Goal: Download file/media

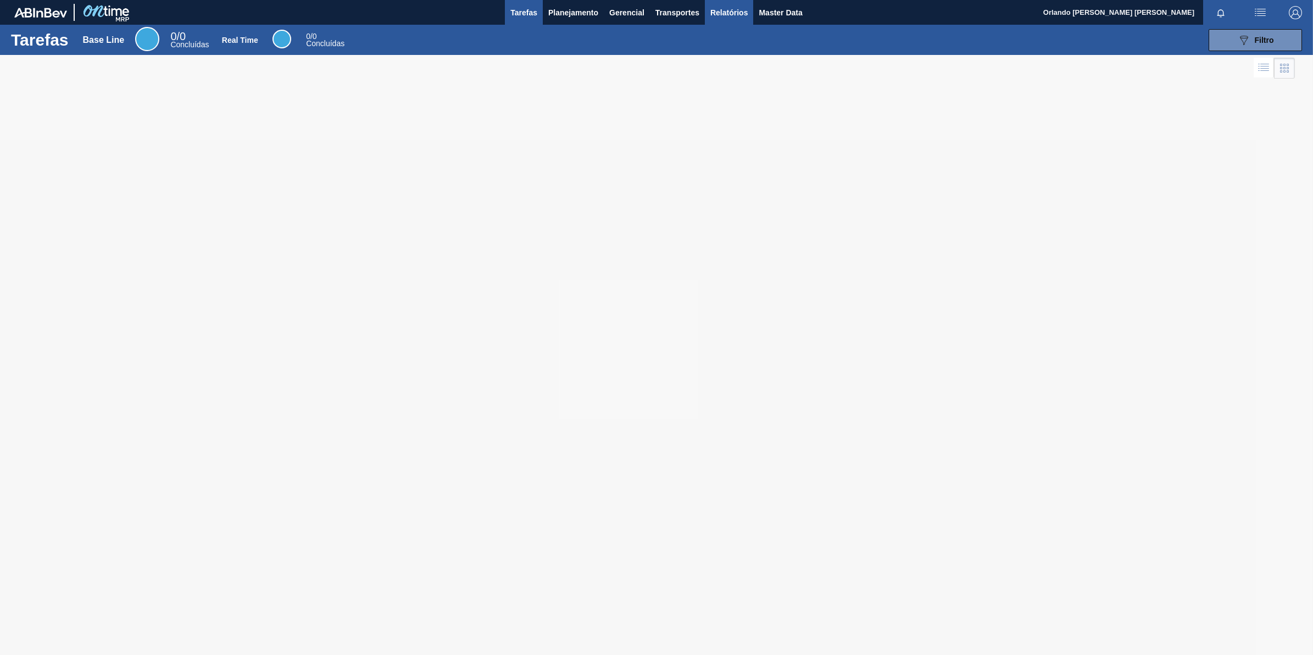
click at [721, 9] on span "Relatórios" at bounding box center [728, 12] width 37 height 13
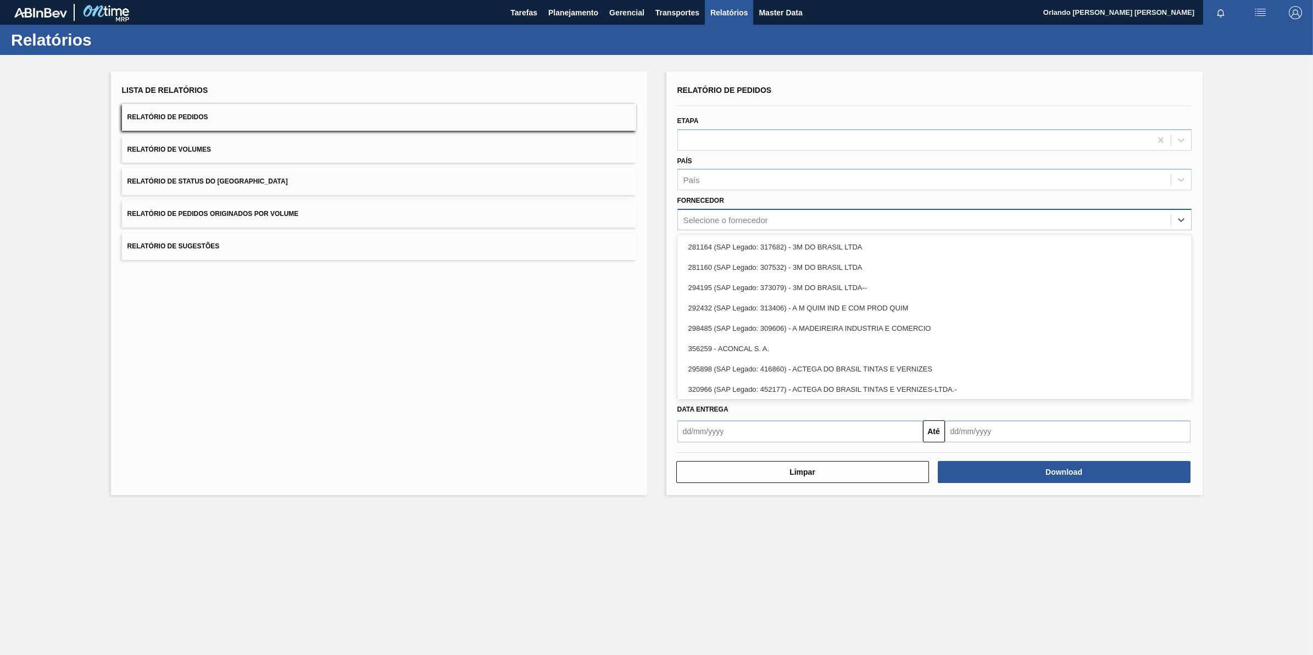
click at [761, 224] on div "Selecione o fornecedor" at bounding box center [924, 220] width 493 height 16
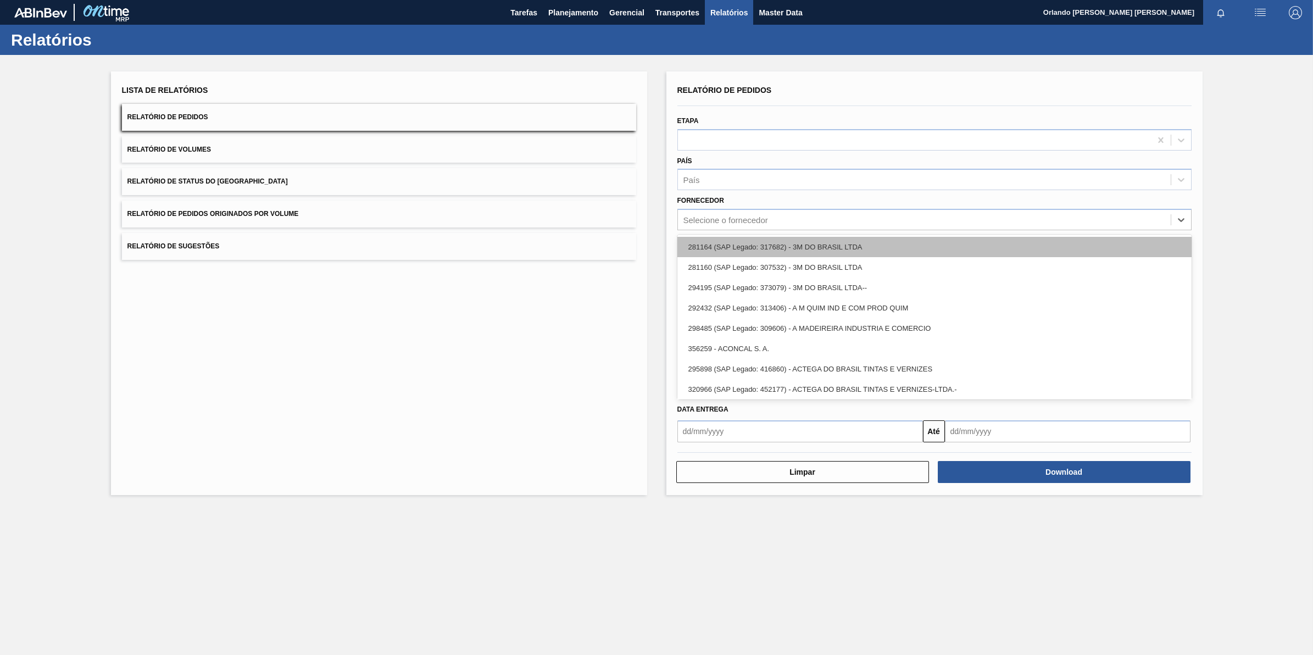
paste input "320622"
type input "320622"
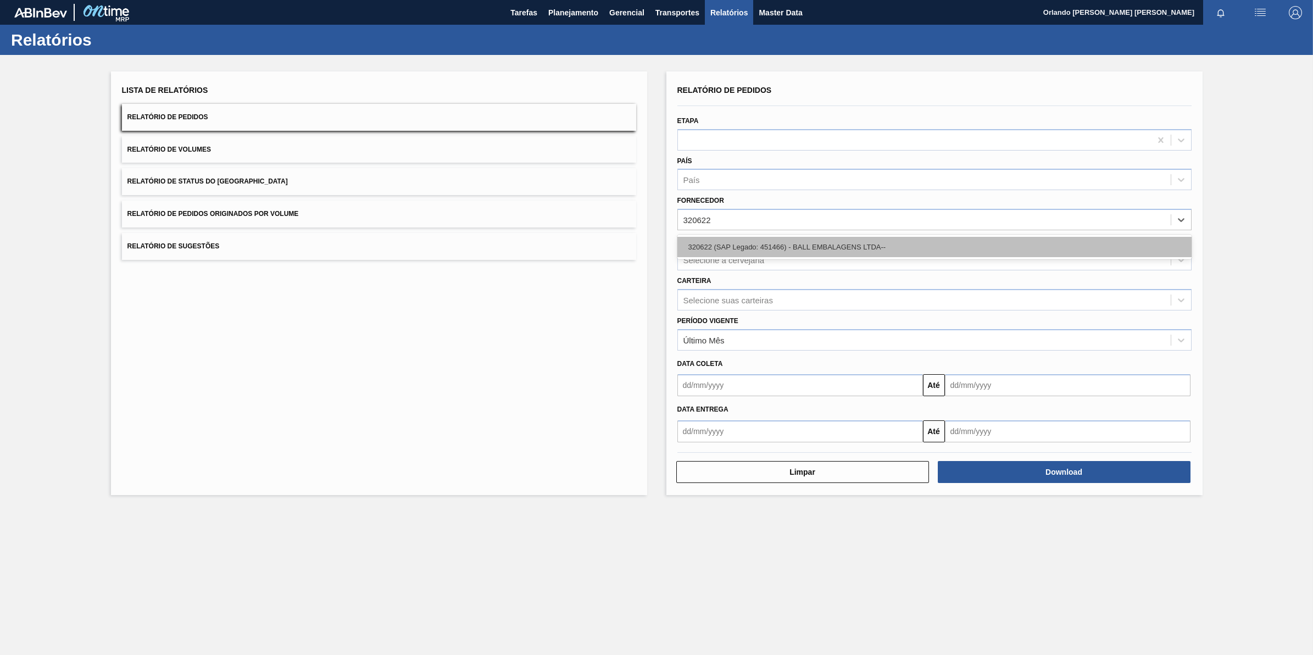
click at [772, 246] on div "320622 (SAP Legado: 451466) - BALL EMBALAGENS LTDA--" at bounding box center [934, 247] width 514 height 20
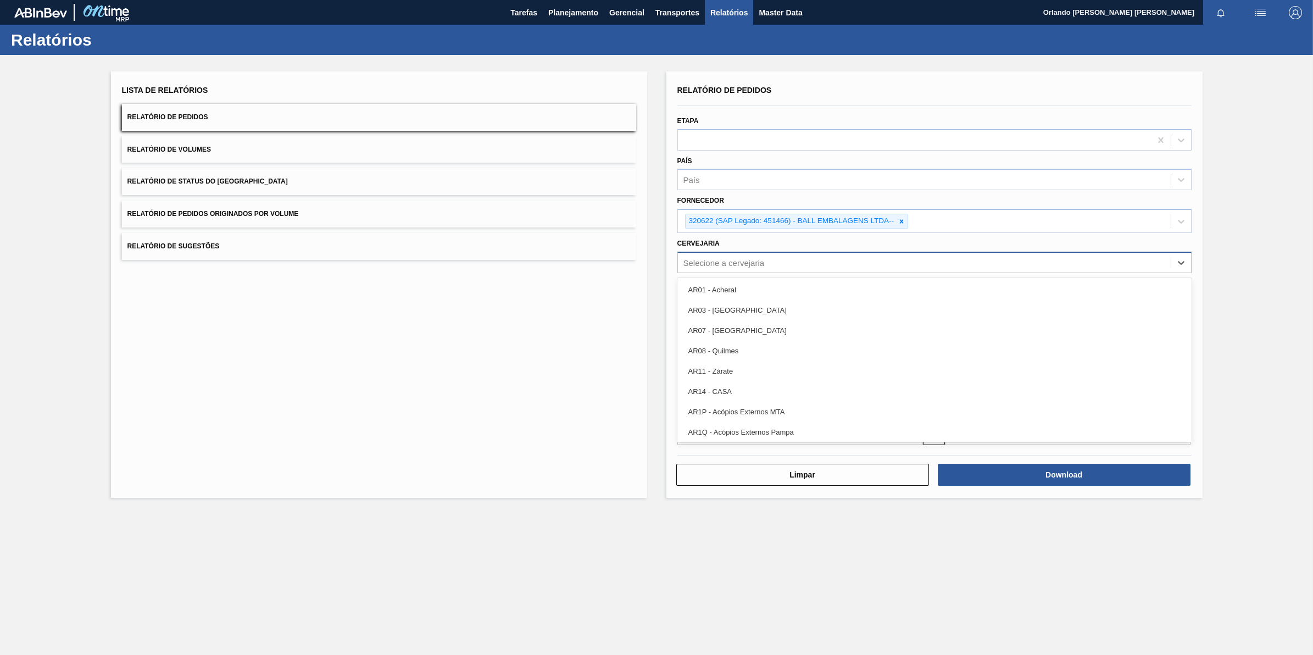
click at [768, 264] on div "Selecione a cervejaria" at bounding box center [924, 262] width 493 height 16
type input "BR28"
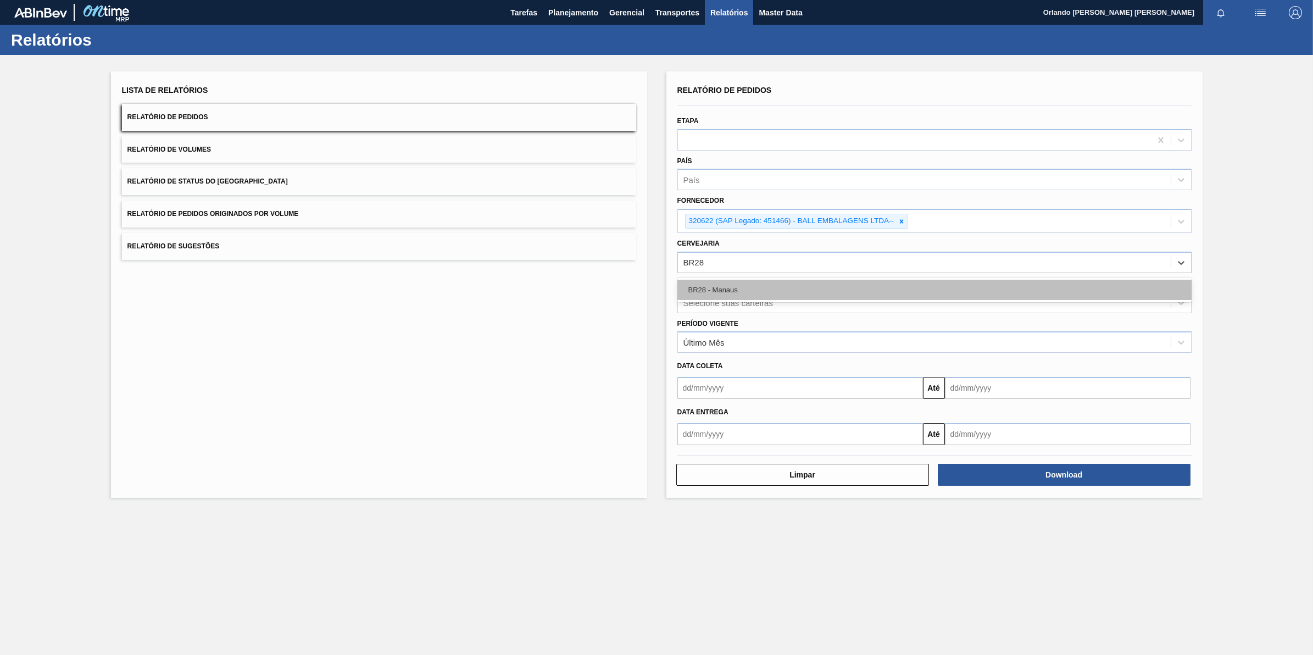
click at [724, 289] on div "BR28 - Manaus" at bounding box center [934, 290] width 514 height 20
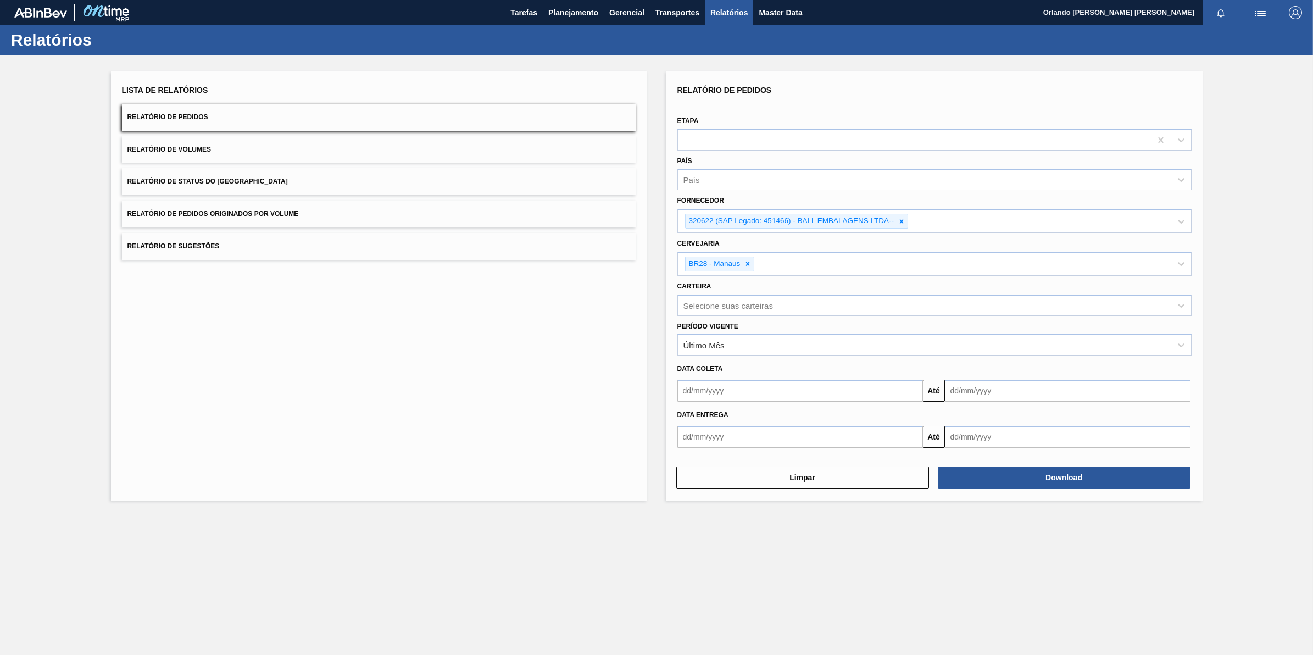
click at [1013, 487] on div "Download" at bounding box center [1064, 477] width 261 height 24
click at [1020, 477] on button "Download" at bounding box center [1064, 477] width 253 height 22
click at [901, 217] on icon at bounding box center [901, 221] width 8 height 8
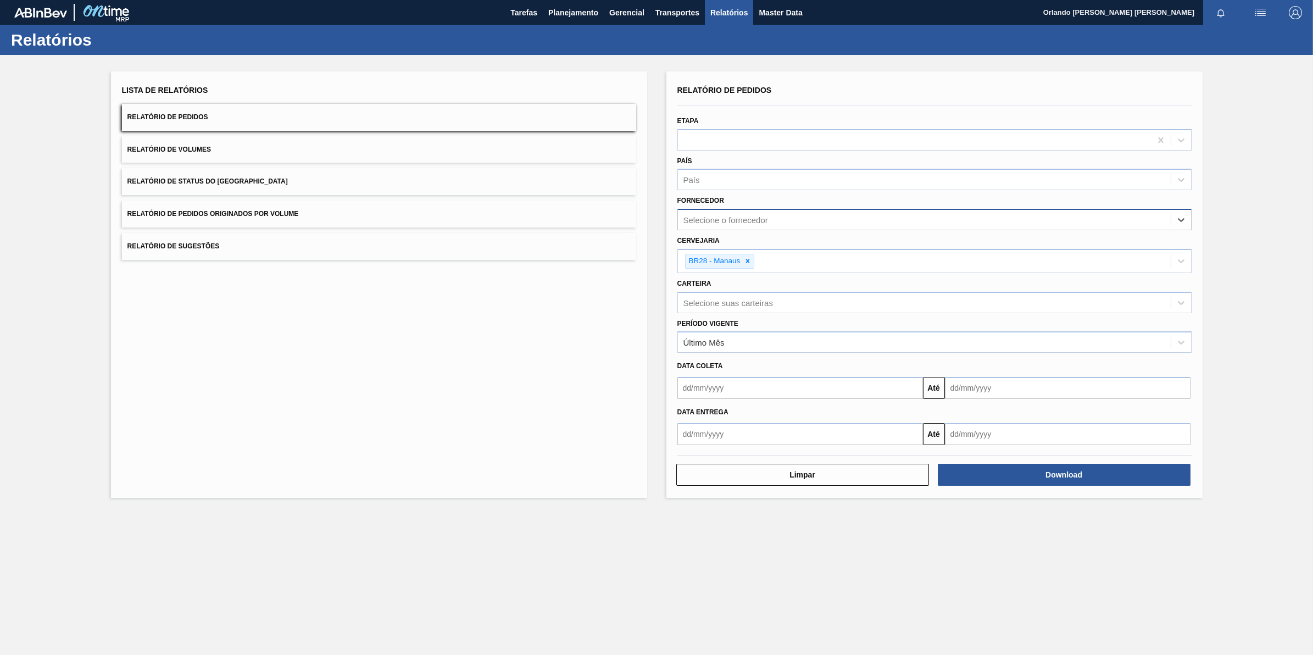
paste input "290167"
type input "290167"
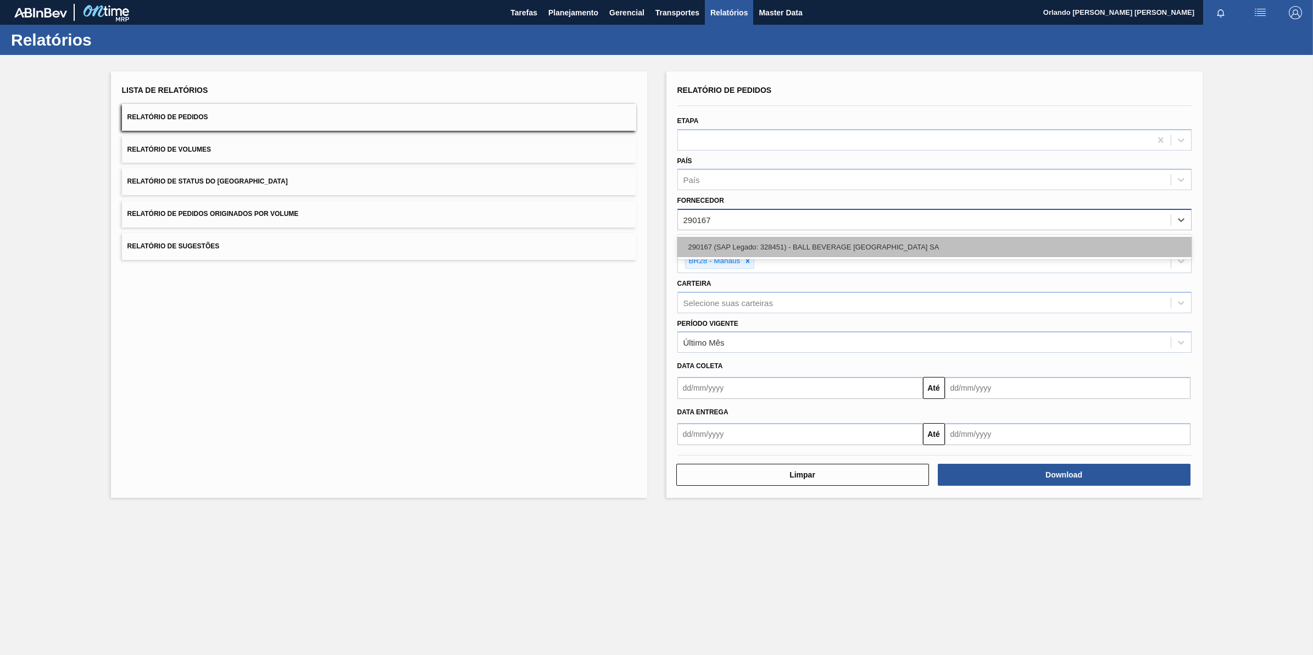
click at [772, 242] on div "290167 (SAP Legado: 328451) - BALL BEVERAGE [GEOGRAPHIC_DATA] SA" at bounding box center [934, 247] width 514 height 20
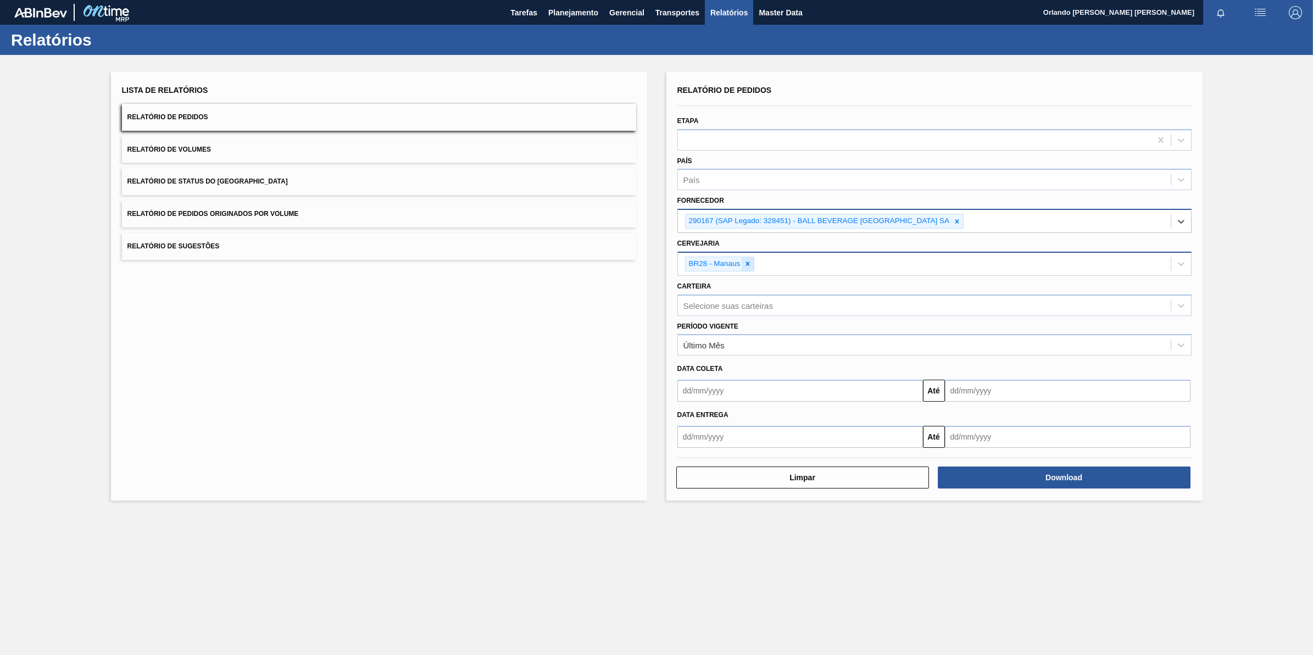
click at [750, 264] on icon at bounding box center [748, 264] width 8 height 8
paste input "BR09"
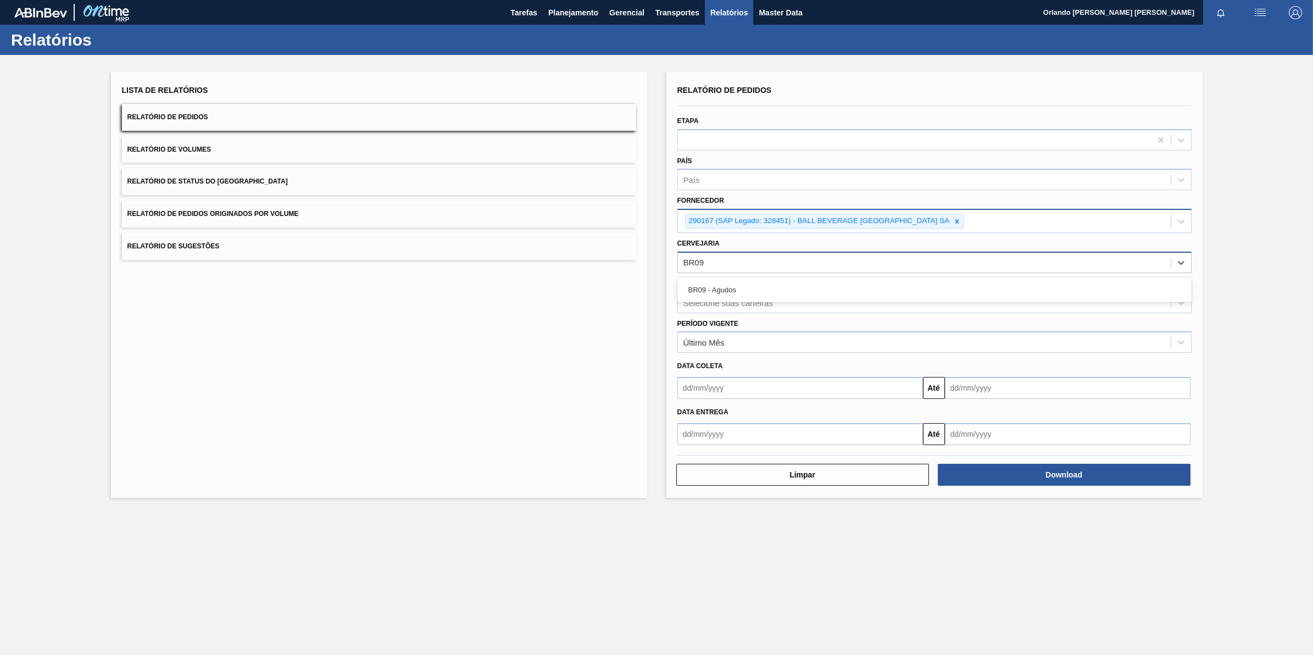
type input "BR09"
click at [842, 560] on main "Tarefas Planejamento Gerencial Transportes Relatórios Master Data Orlando [PERS…" at bounding box center [656, 327] width 1313 height 655
click at [770, 268] on div "Selecione a cervejaria" at bounding box center [924, 262] width 493 height 16
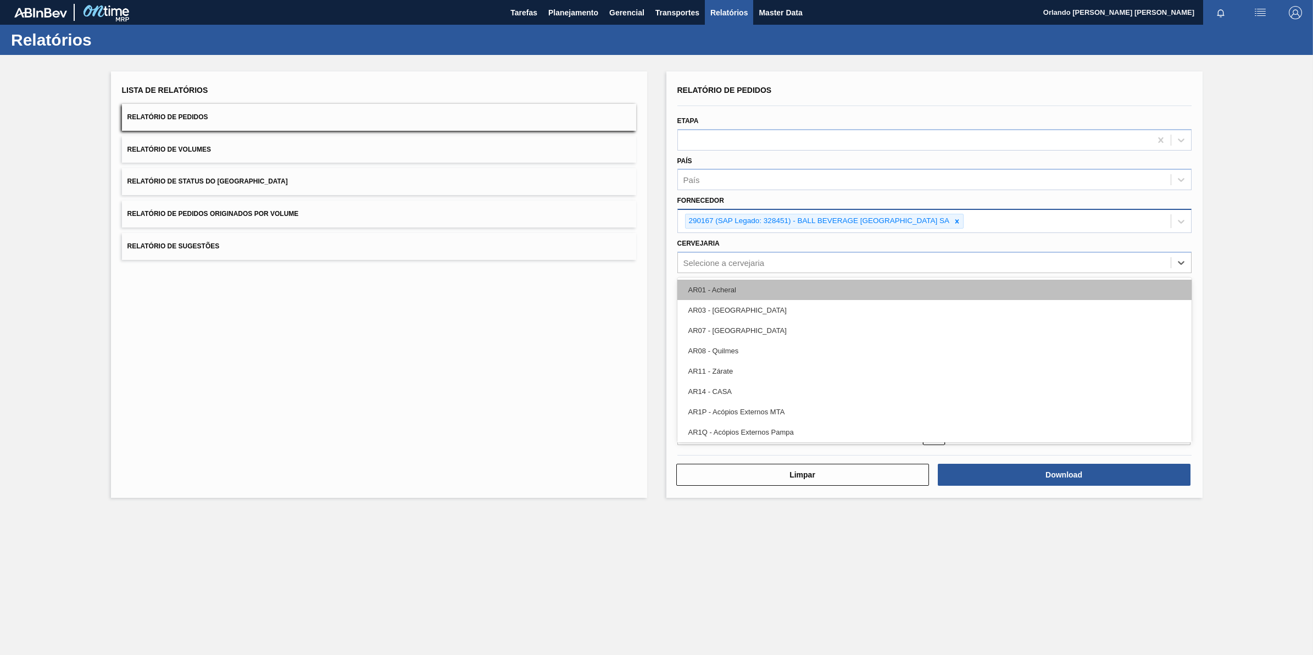
paste input "BR09"
type input "BR09"
click at [741, 291] on div "BR09 - Agudos" at bounding box center [934, 290] width 514 height 20
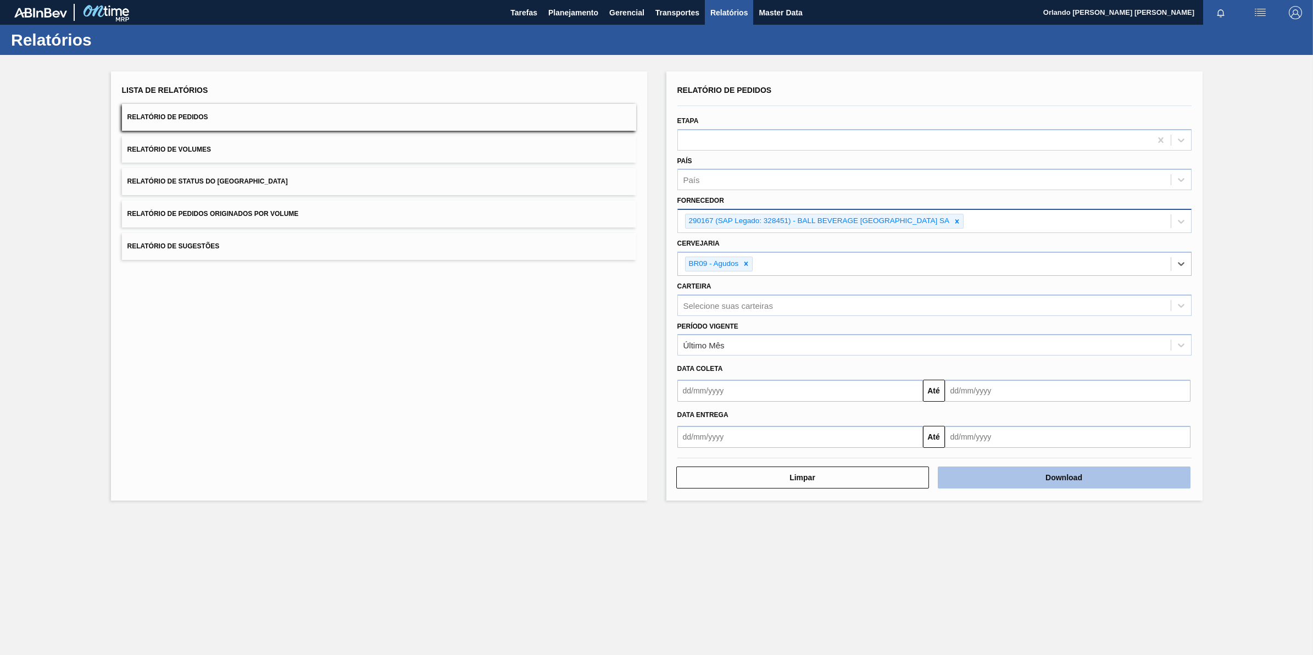
click at [954, 483] on button "Download" at bounding box center [1064, 477] width 253 height 22
click at [961, 217] on icon at bounding box center [957, 221] width 8 height 8
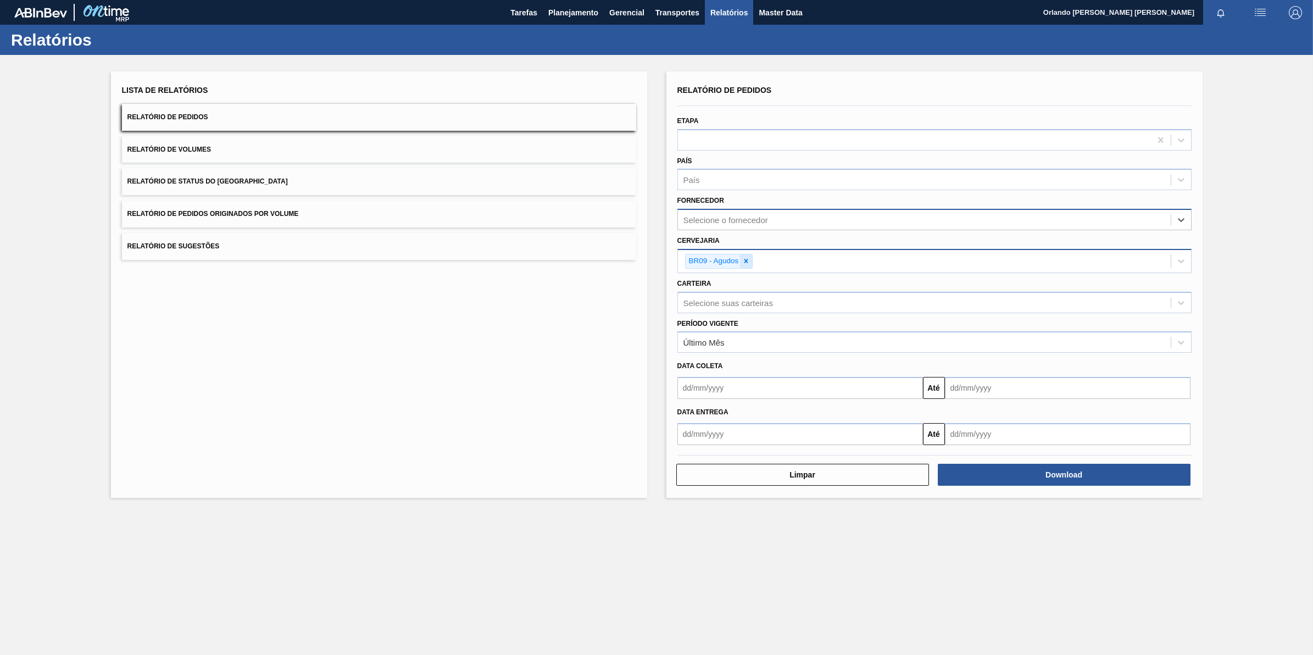
click at [750, 258] on icon at bounding box center [746, 261] width 8 height 8
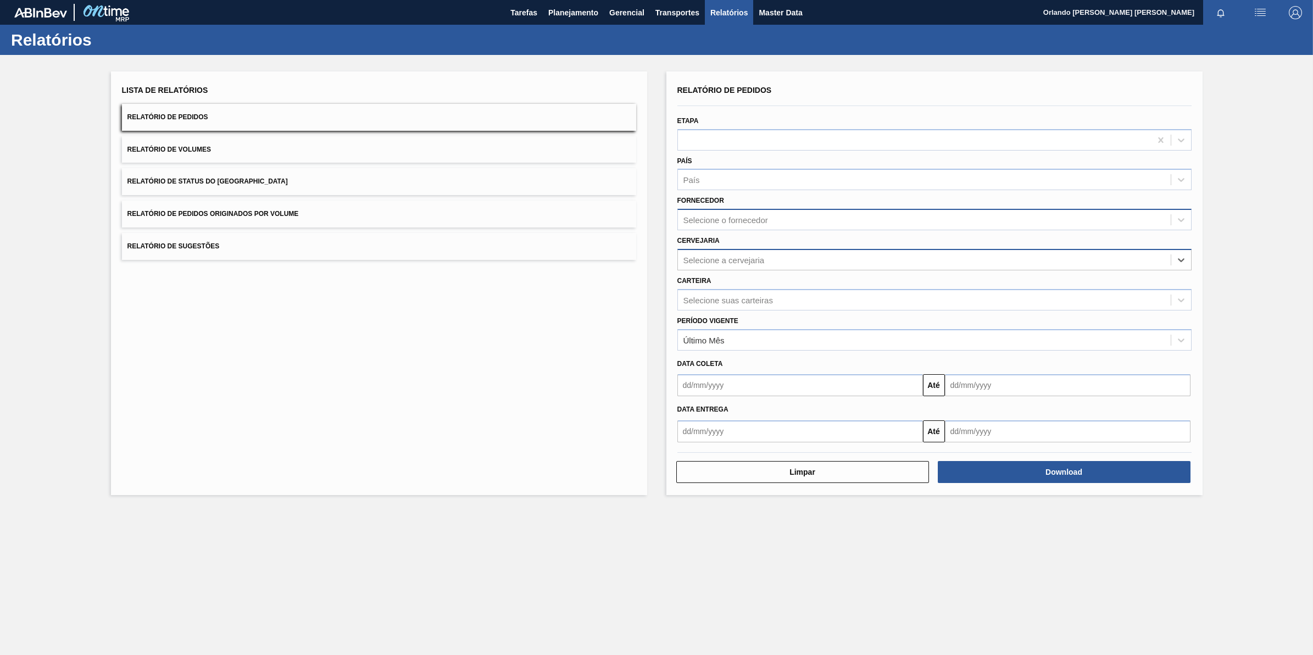
click at [750, 258] on div "Selecione a cervejaria" at bounding box center [723, 259] width 81 height 9
click at [755, 225] on div "Selecione o fornecedor" at bounding box center [924, 220] width 493 height 16
paste input "320622"
type input "320622"
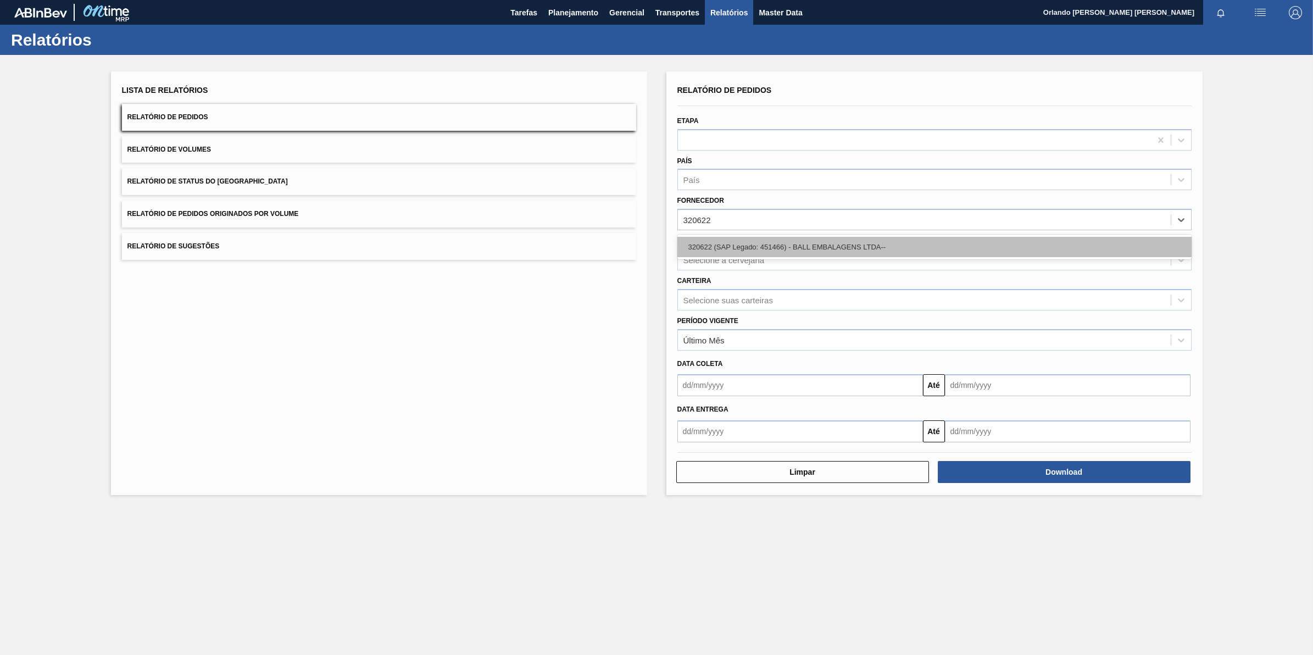
click at [751, 247] on div "320622 (SAP Legado: 451466) - BALL EMBALAGENS LTDA--" at bounding box center [934, 247] width 514 height 20
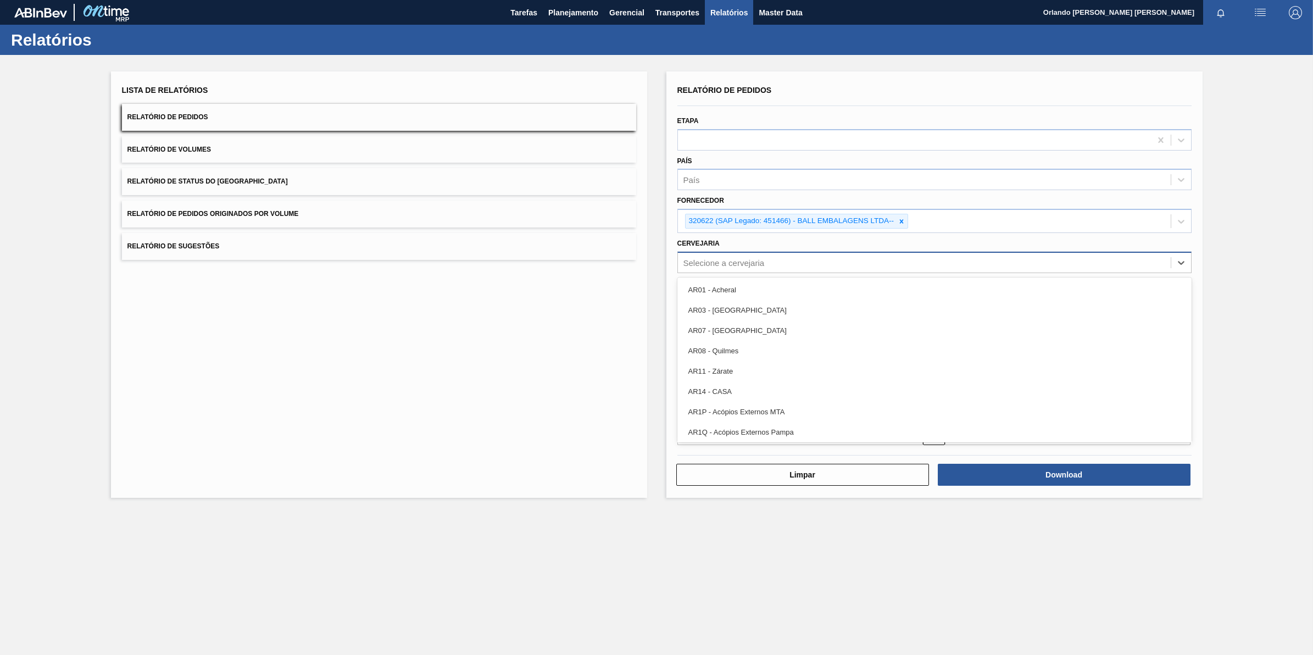
click at [748, 255] on div "Selecione a cervejaria" at bounding box center [924, 262] width 493 height 16
type input "BR28"
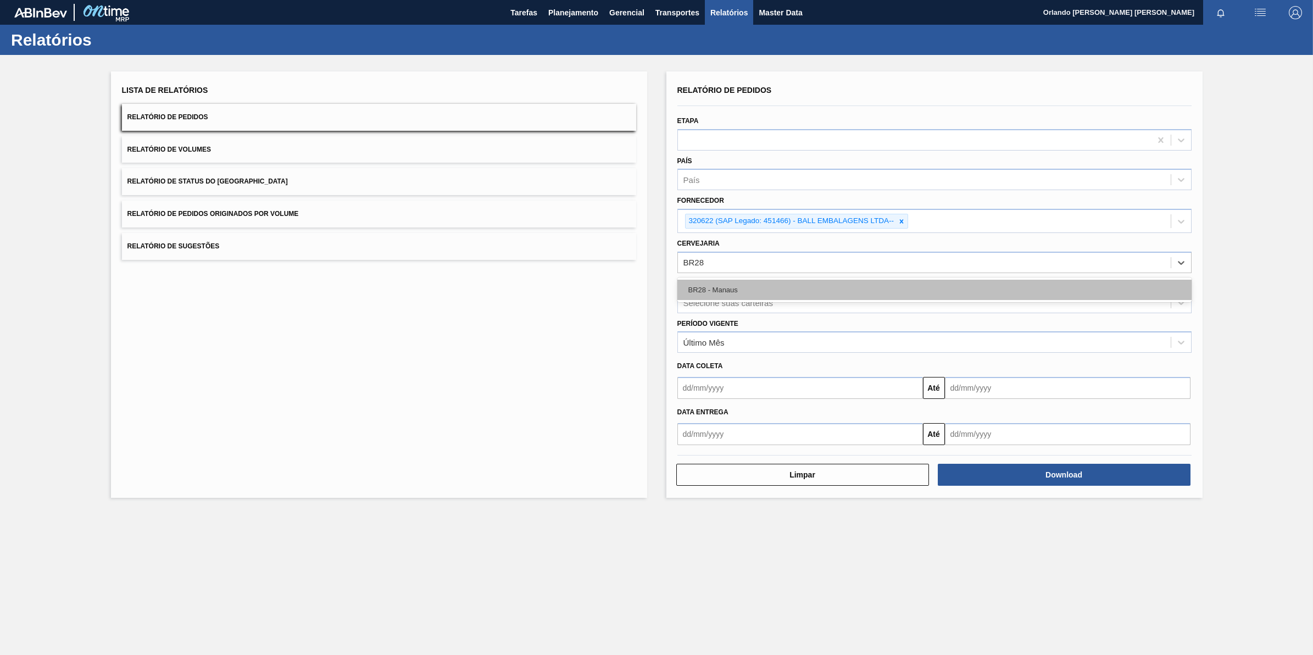
click at [749, 281] on div "BR28 - Manaus" at bounding box center [934, 290] width 514 height 20
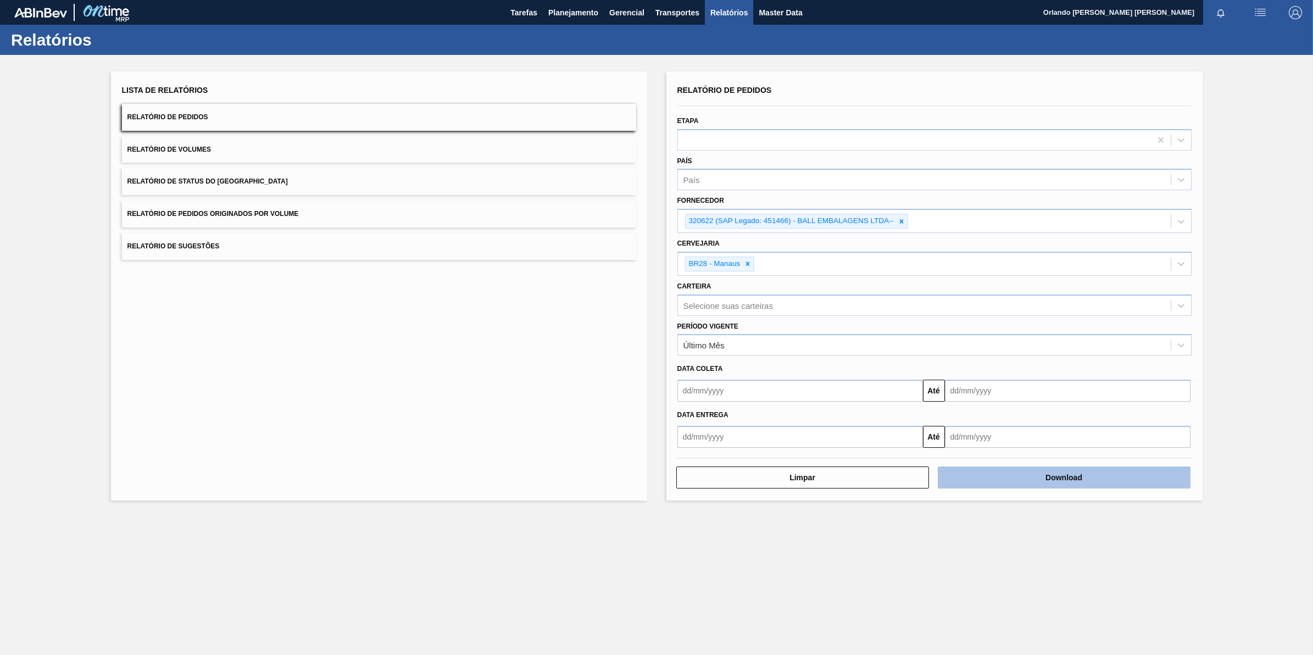
click at [1033, 482] on button "Download" at bounding box center [1064, 477] width 253 height 22
click at [1262, 295] on div "Lista de Relatórios Relatório de Pedidos Relatório de Volumes Relatório de Stat…" at bounding box center [656, 284] width 1313 height 459
click at [985, 467] on button "Download" at bounding box center [1064, 477] width 253 height 22
click at [902, 215] on div at bounding box center [901, 221] width 12 height 14
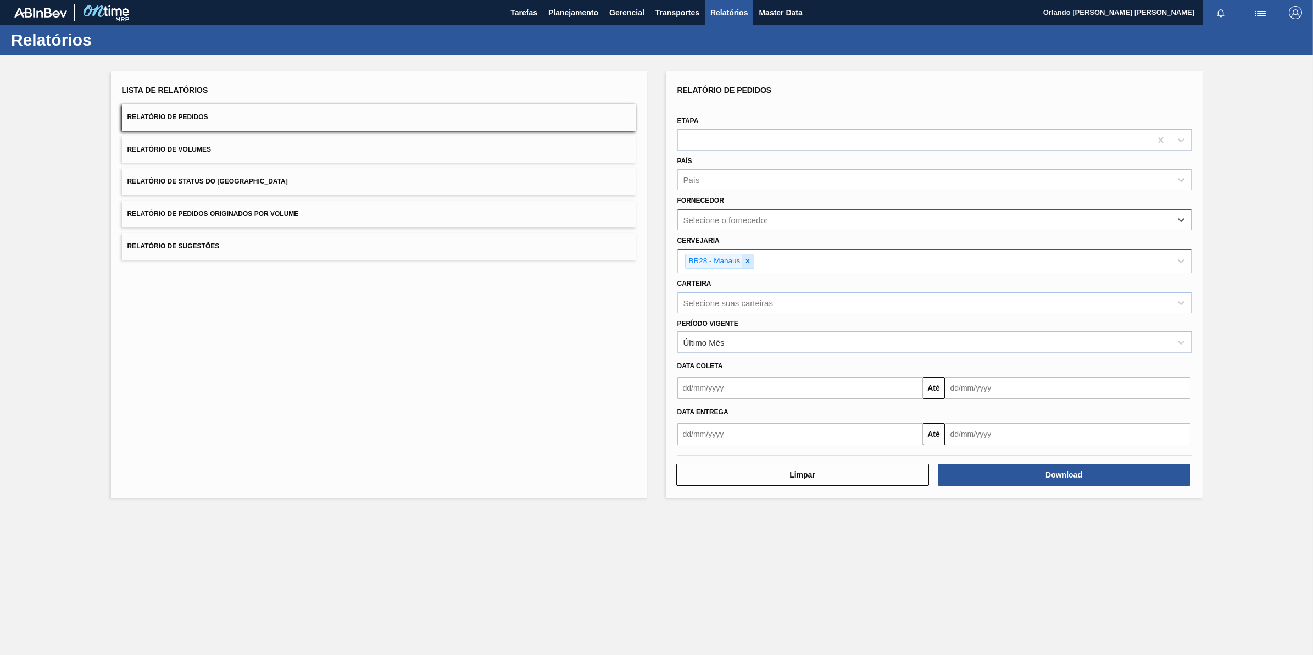
click at [751, 258] on div at bounding box center [747, 261] width 12 height 14
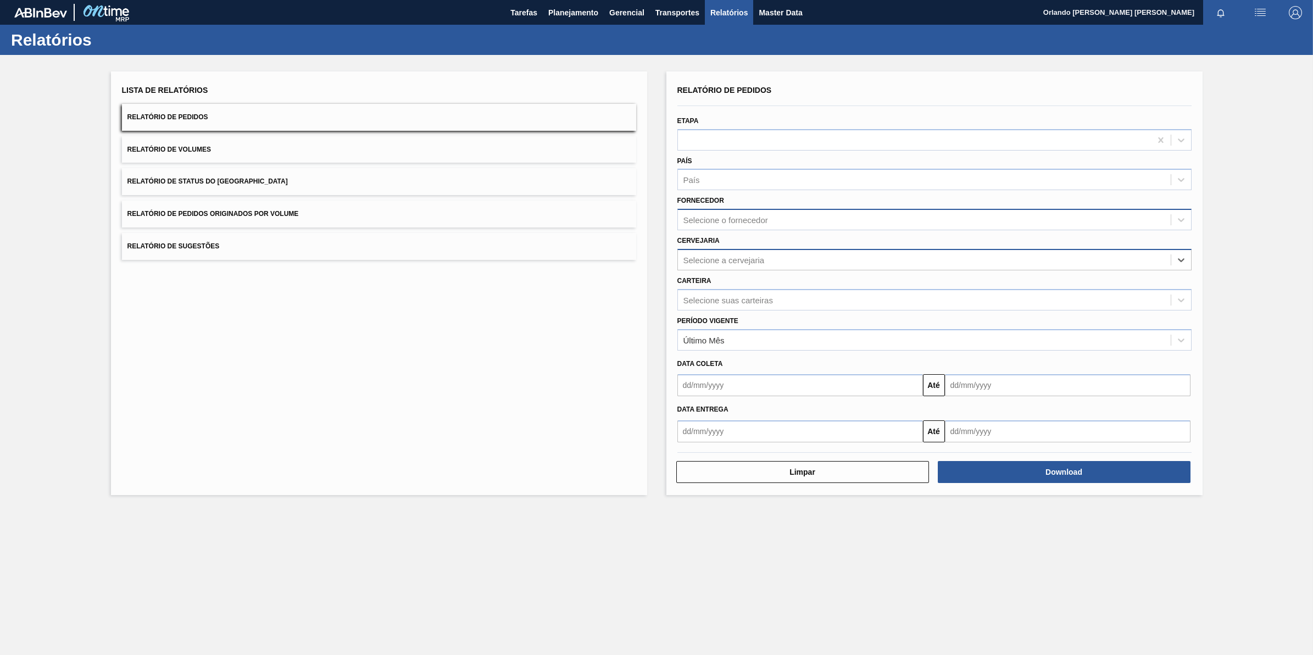
click at [754, 226] on div "Selecione o fornecedor" at bounding box center [924, 220] width 493 height 16
paste input "327858"
type input "327858"
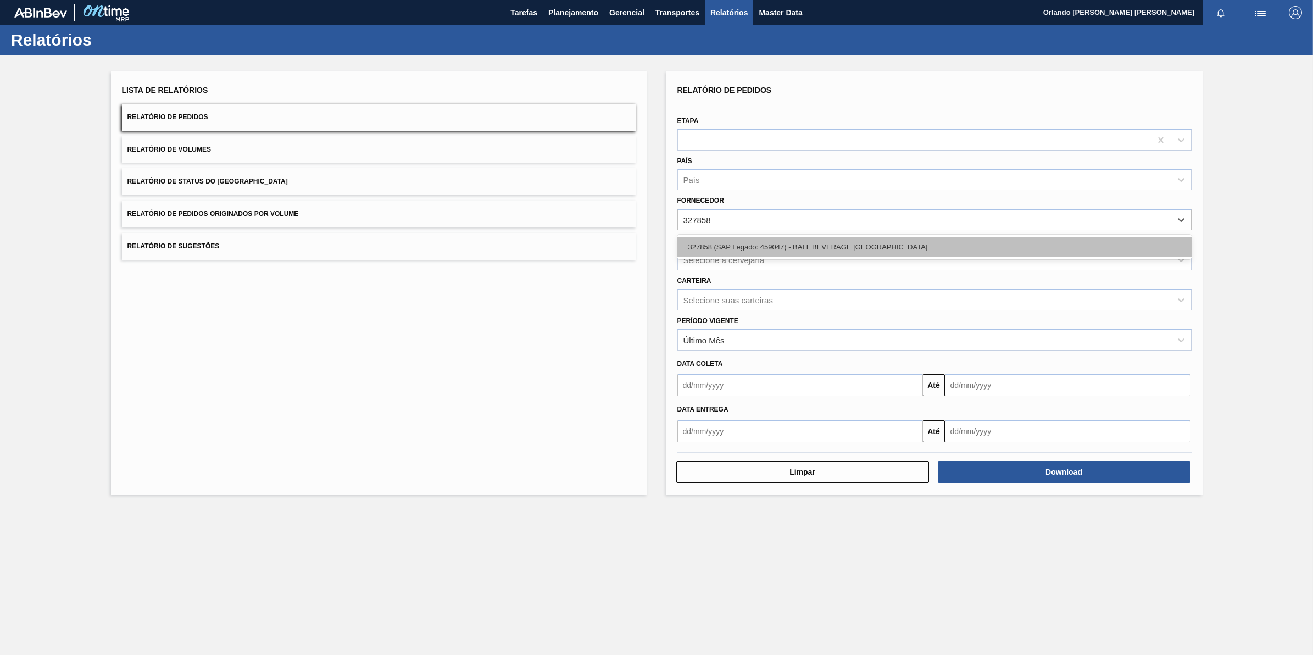
click at [751, 242] on div "327858 (SAP Legado: 459047) - BALL BEVERAGE [GEOGRAPHIC_DATA]" at bounding box center [934, 247] width 514 height 20
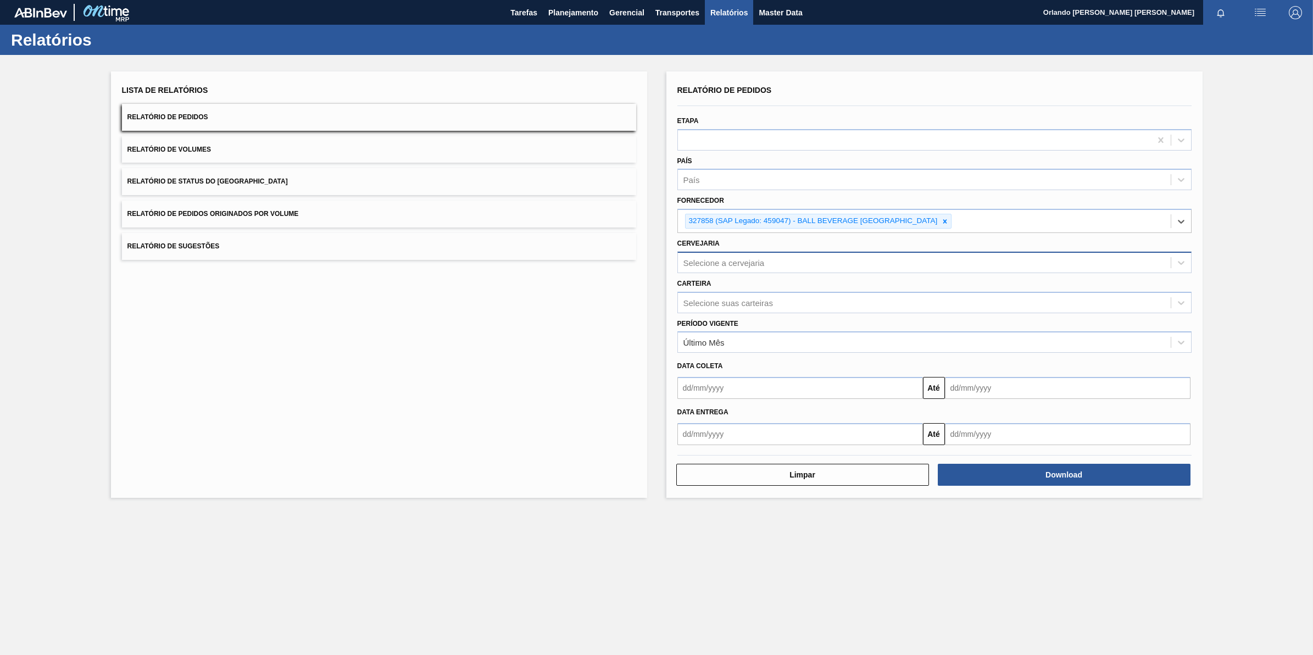
click at [754, 267] on div "Selecione a cervejaria" at bounding box center [924, 262] width 493 height 16
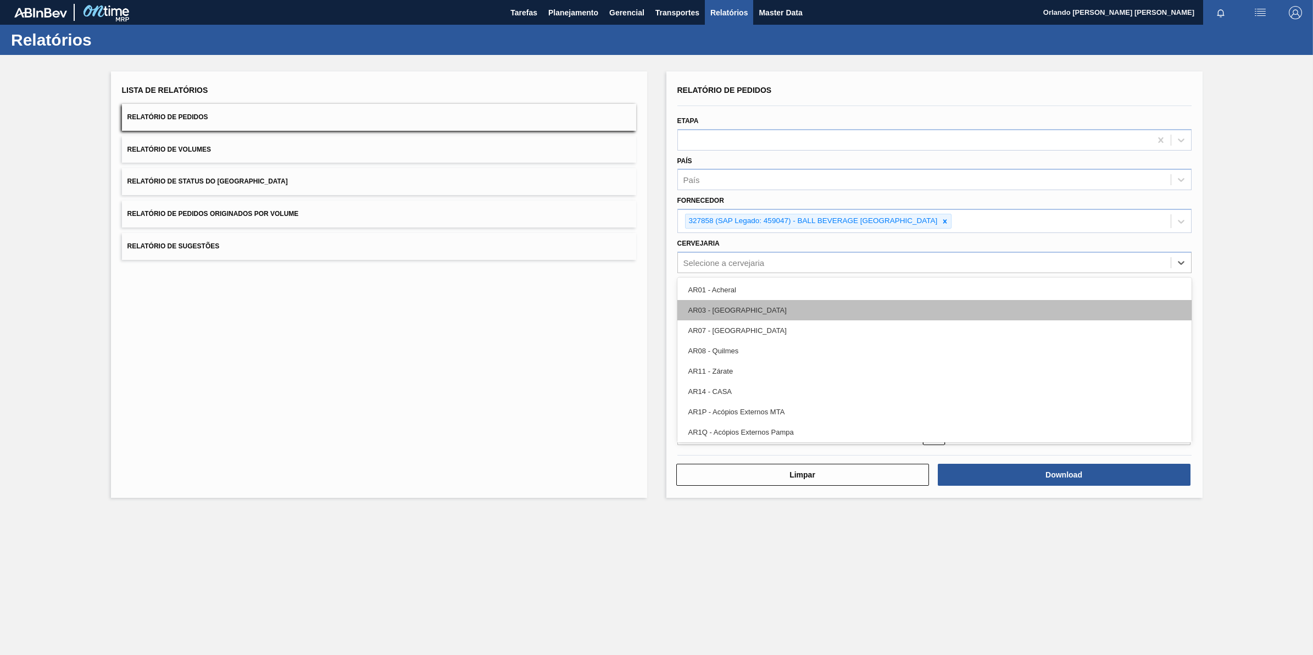
paste input "BR18"
type input "BR18"
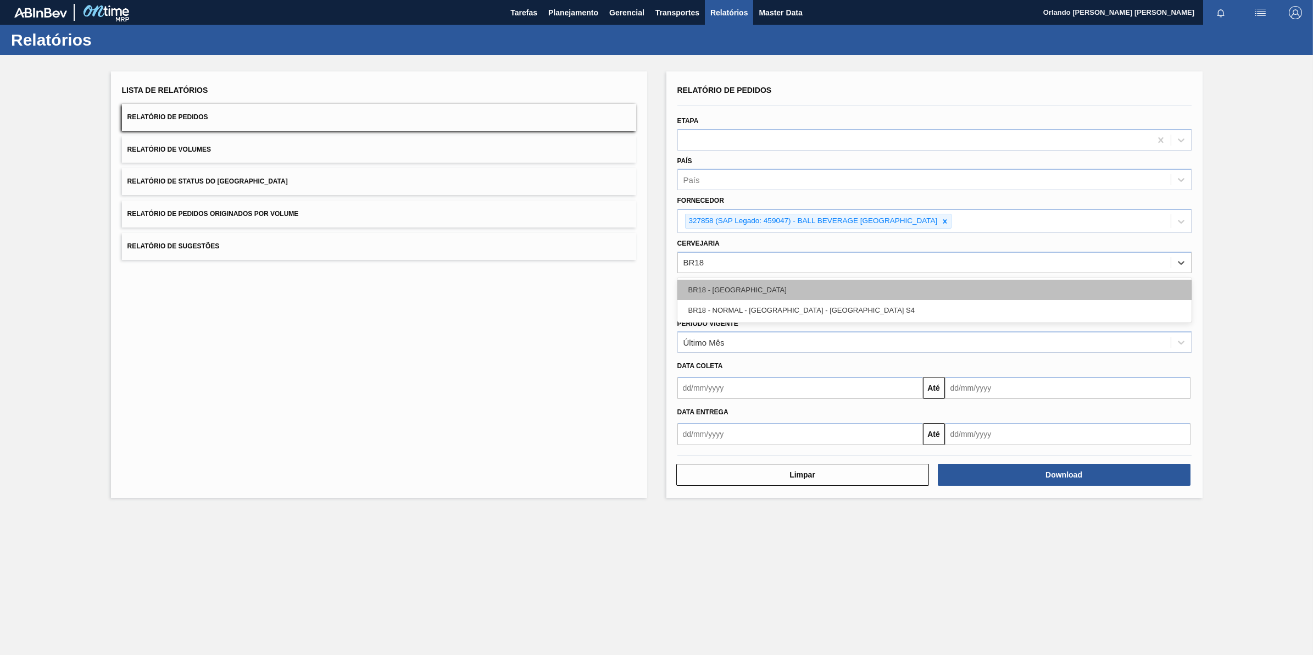
click at [758, 289] on div "BR18 - [GEOGRAPHIC_DATA]" at bounding box center [934, 290] width 514 height 20
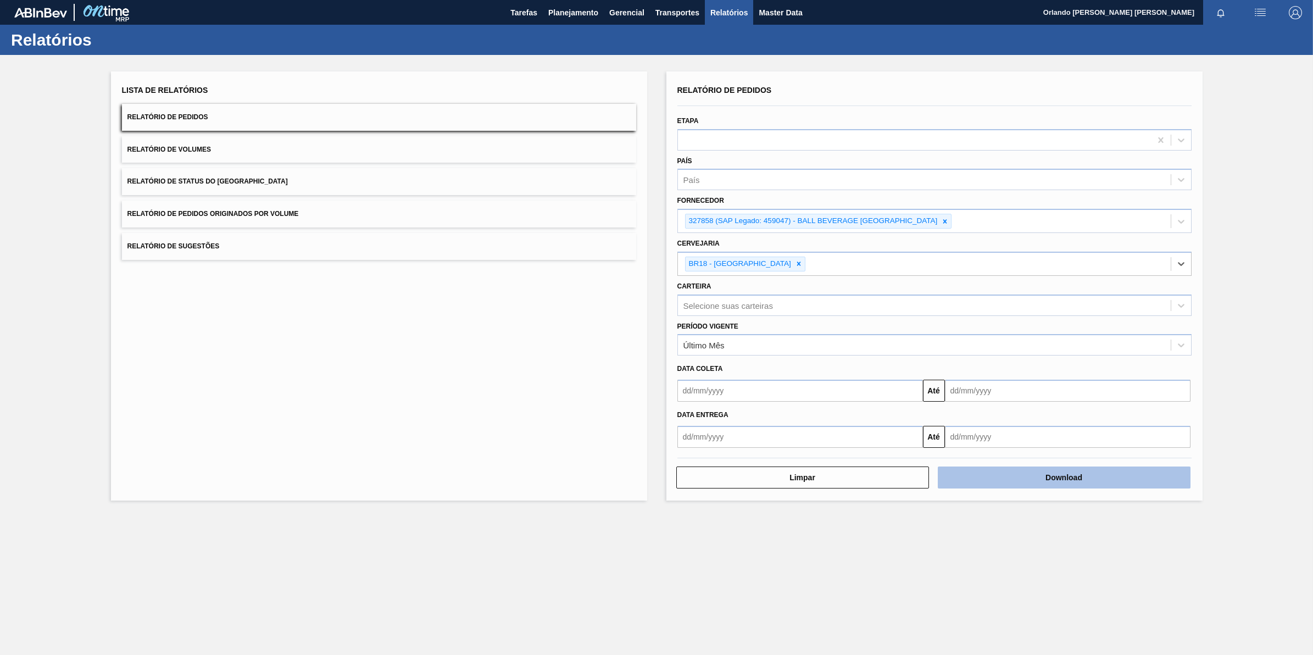
click at [976, 476] on button "Download" at bounding box center [1064, 477] width 253 height 22
click at [941, 215] on div at bounding box center [945, 221] width 12 height 14
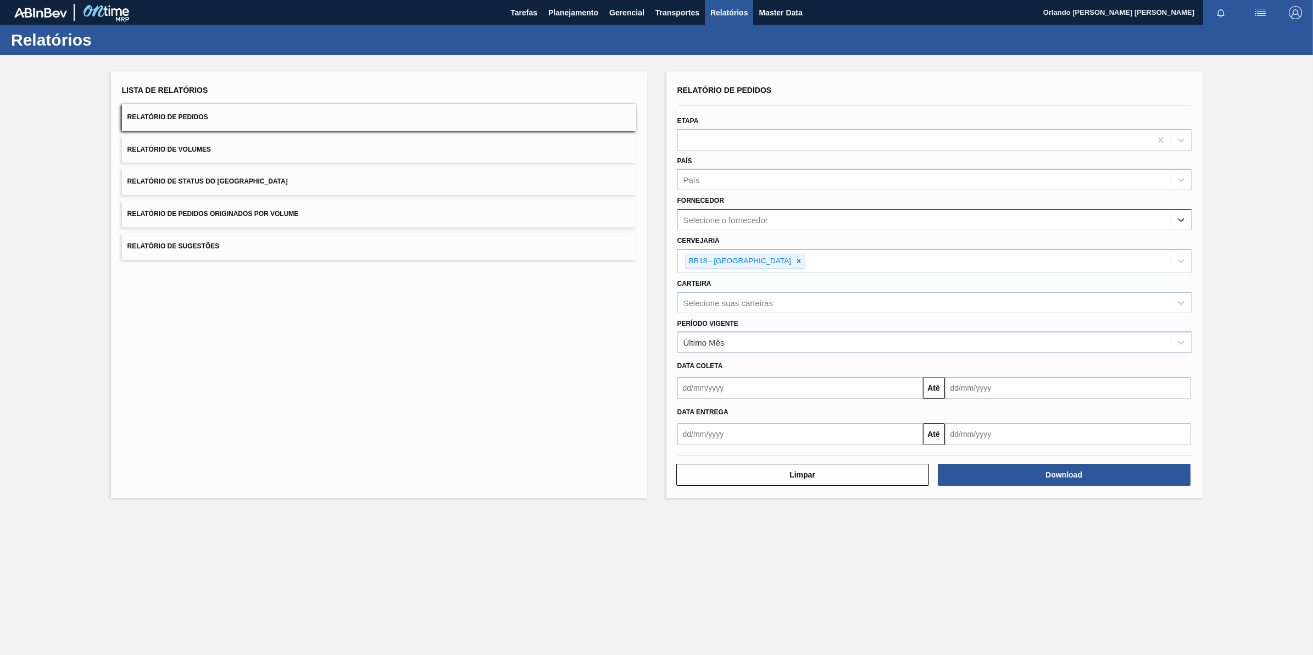
paste input "307331"
type input "307331"
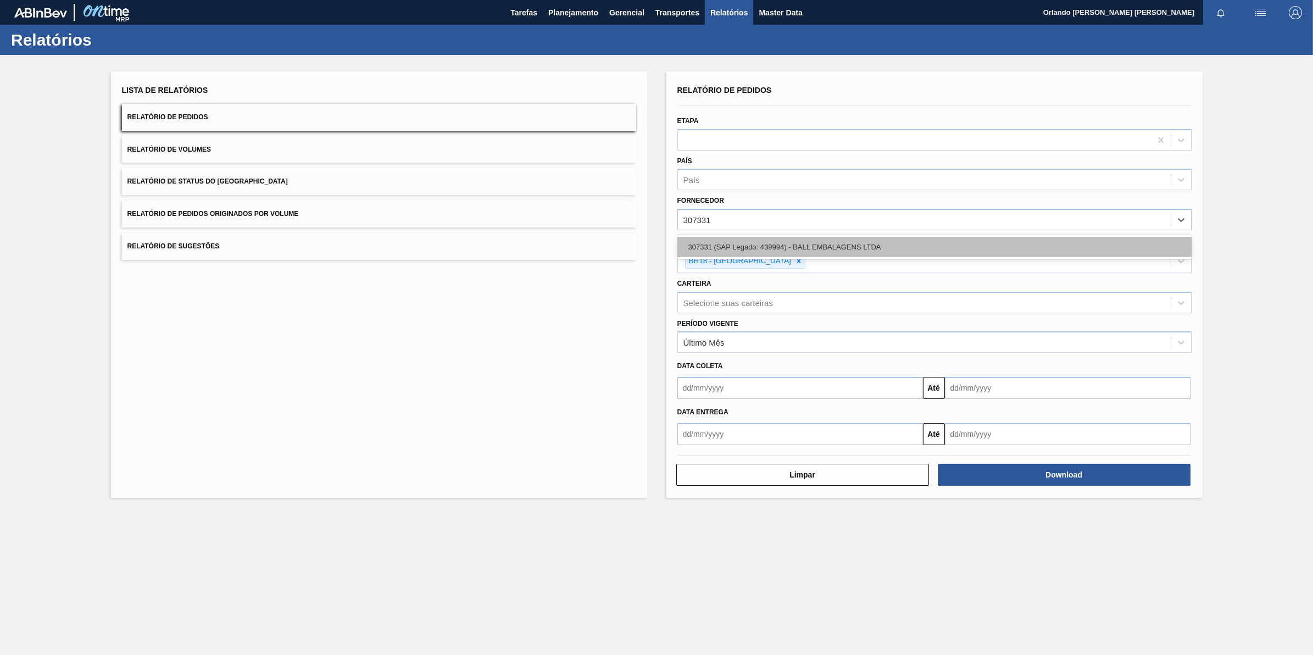
click at [732, 241] on div "307331 (SAP Legado: 439994) - BALL EMBALAGENS LTDA" at bounding box center [934, 247] width 514 height 20
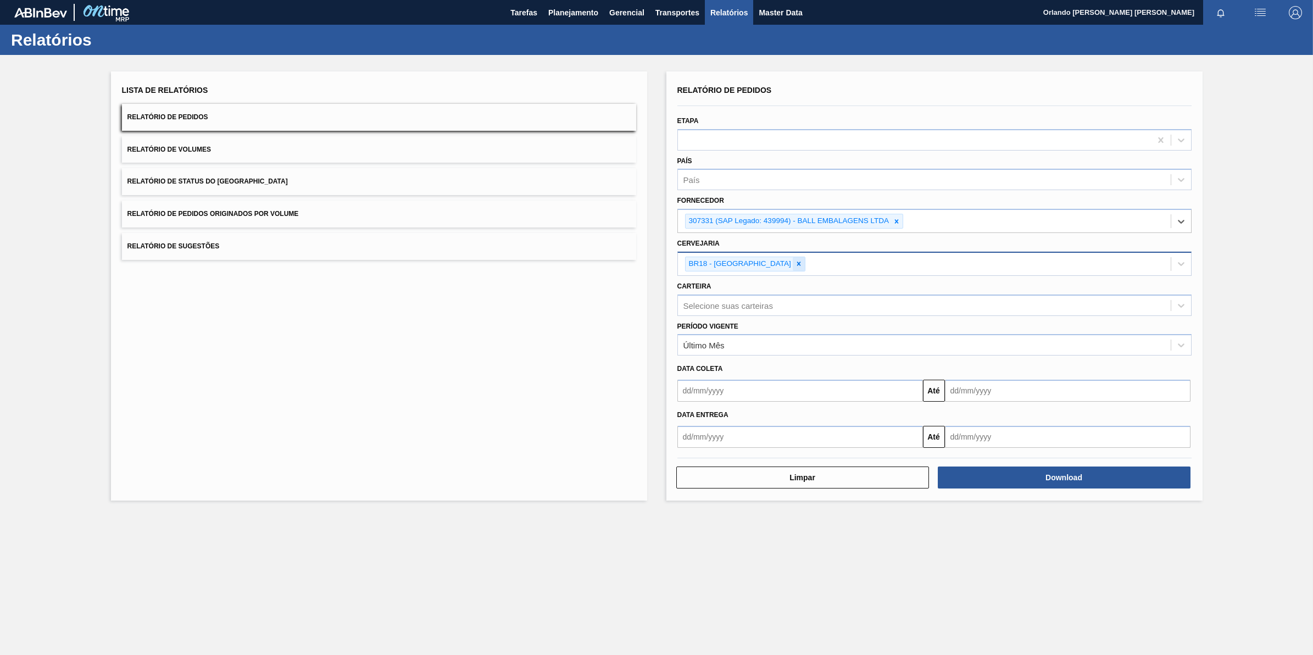
click at [795, 265] on icon at bounding box center [799, 264] width 8 height 8
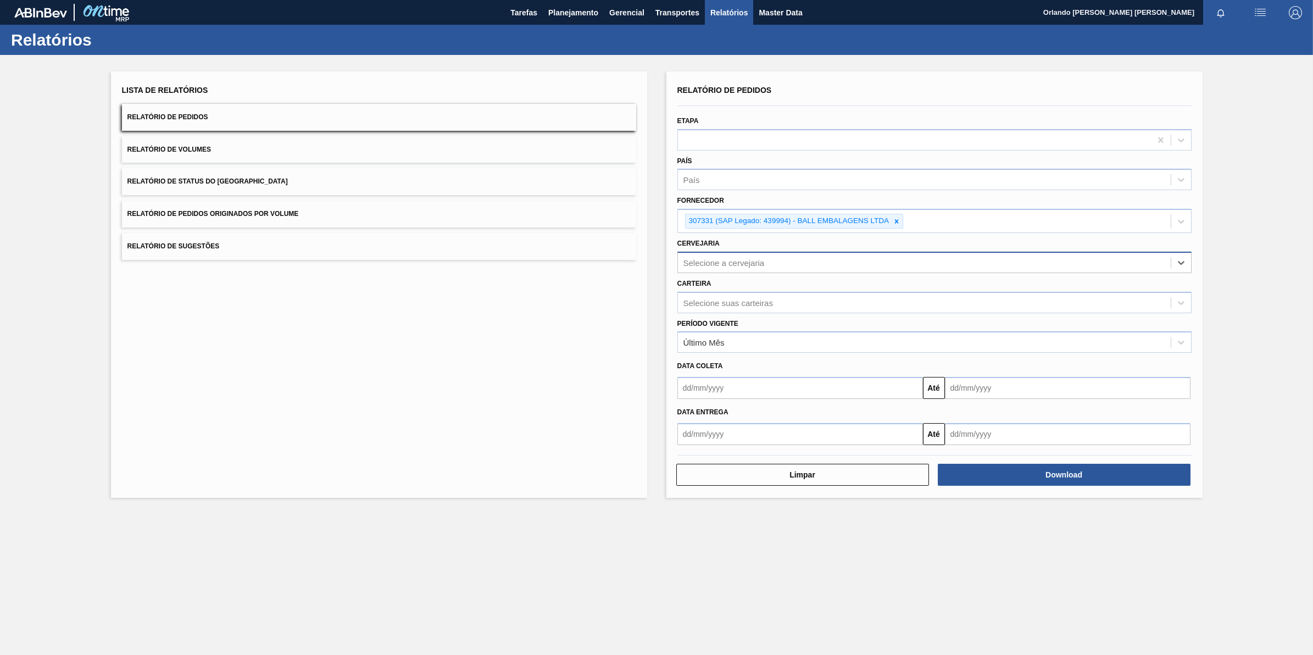
click at [744, 266] on div "Selecione a cervejaria" at bounding box center [924, 262] width 493 height 16
type input "br26"
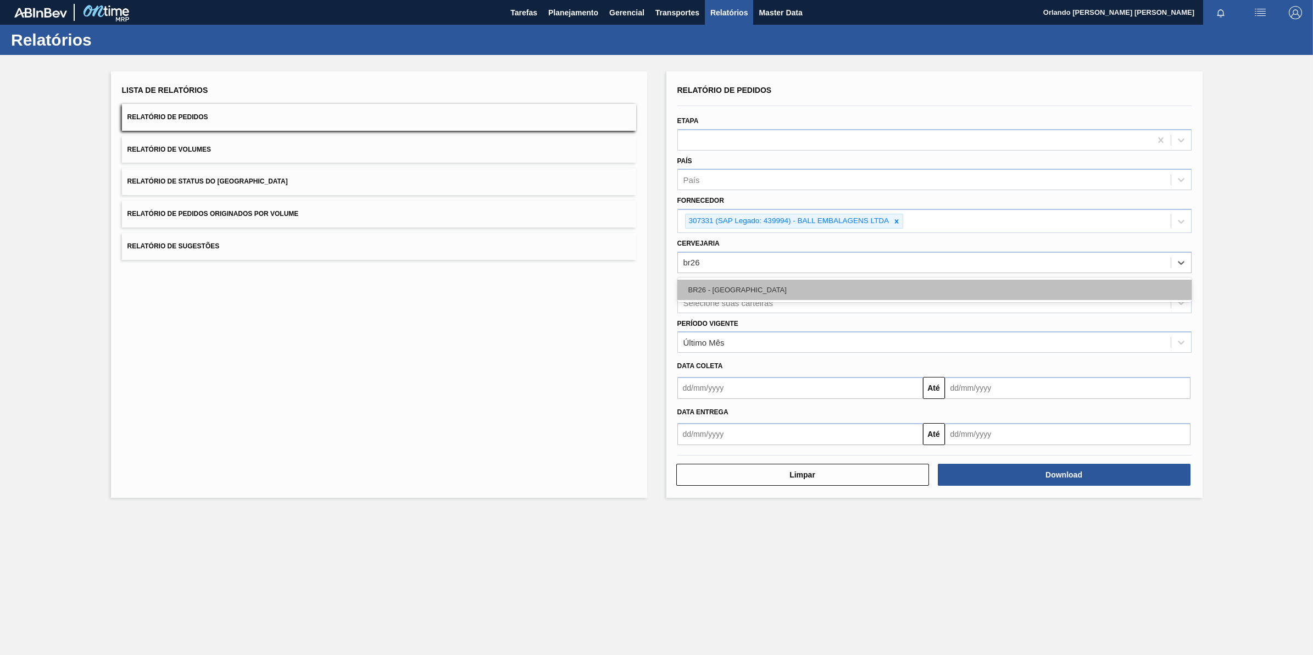
click at [743, 288] on div "BR26 - [GEOGRAPHIC_DATA]" at bounding box center [934, 290] width 514 height 20
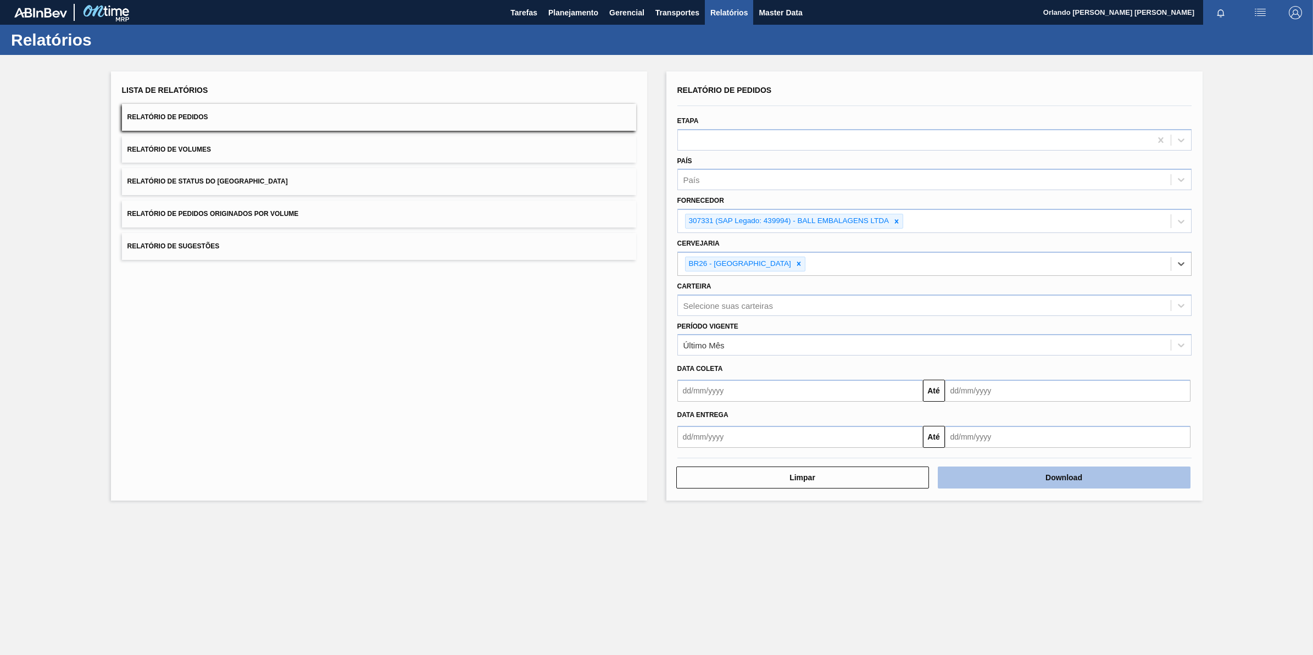
click at [981, 483] on button "Download" at bounding box center [1064, 477] width 253 height 22
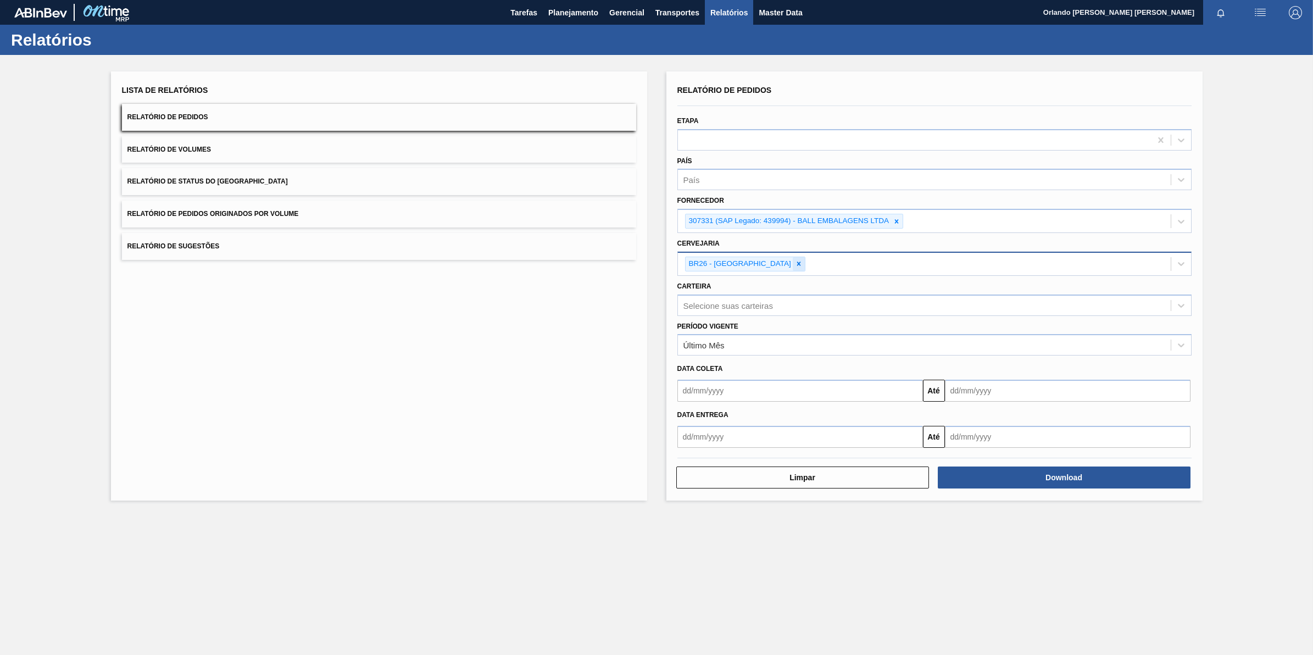
click at [795, 264] on icon at bounding box center [799, 264] width 8 height 8
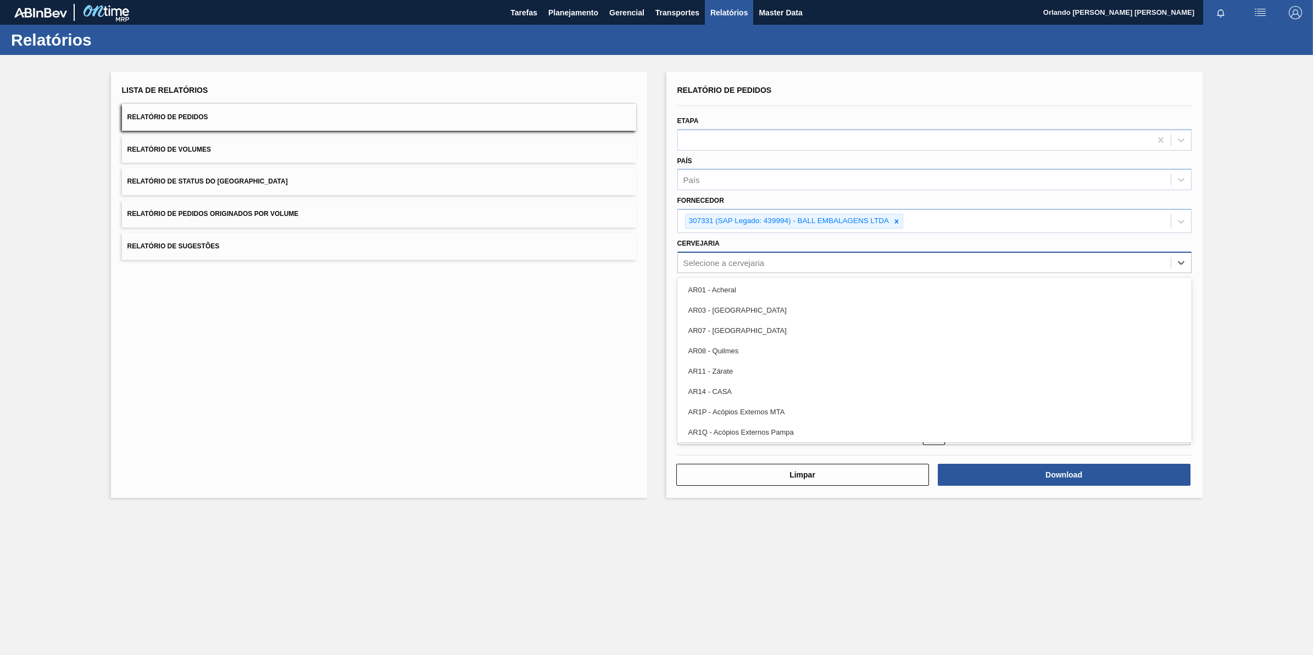
click at [757, 258] on div "Selecione a cervejaria" at bounding box center [723, 262] width 81 height 9
type input "b"
type input "18"
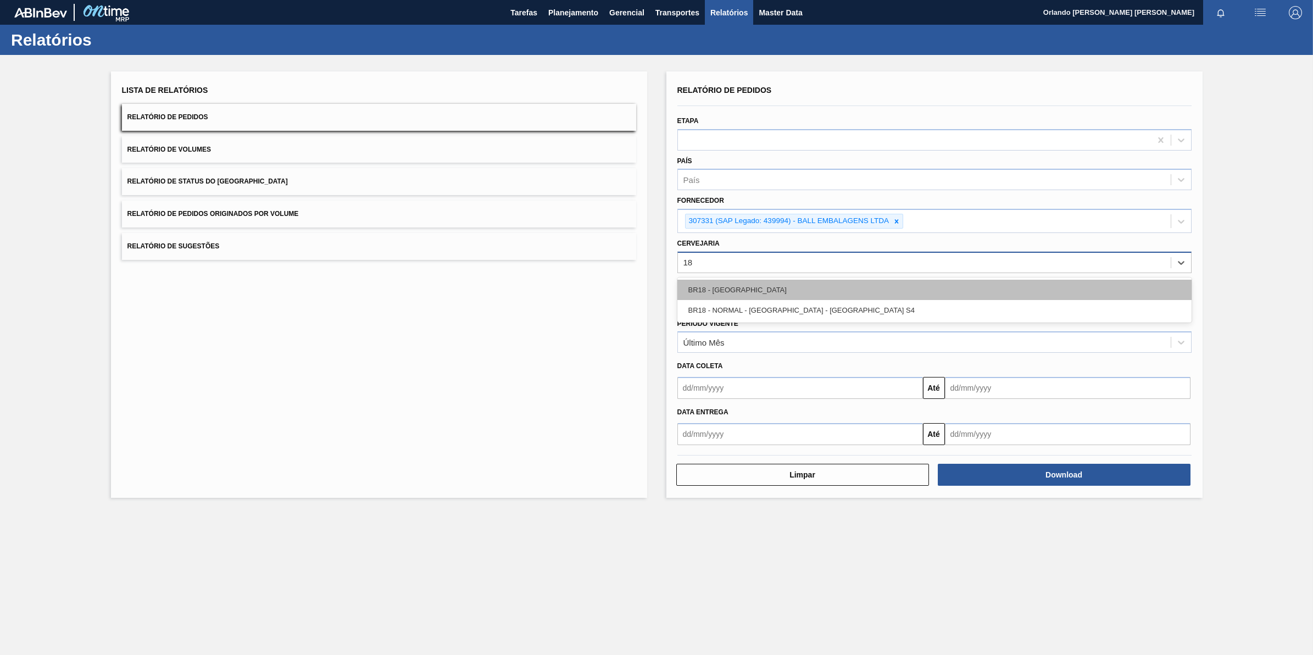
click at [723, 286] on div "BR18 - [GEOGRAPHIC_DATA]" at bounding box center [934, 290] width 514 height 20
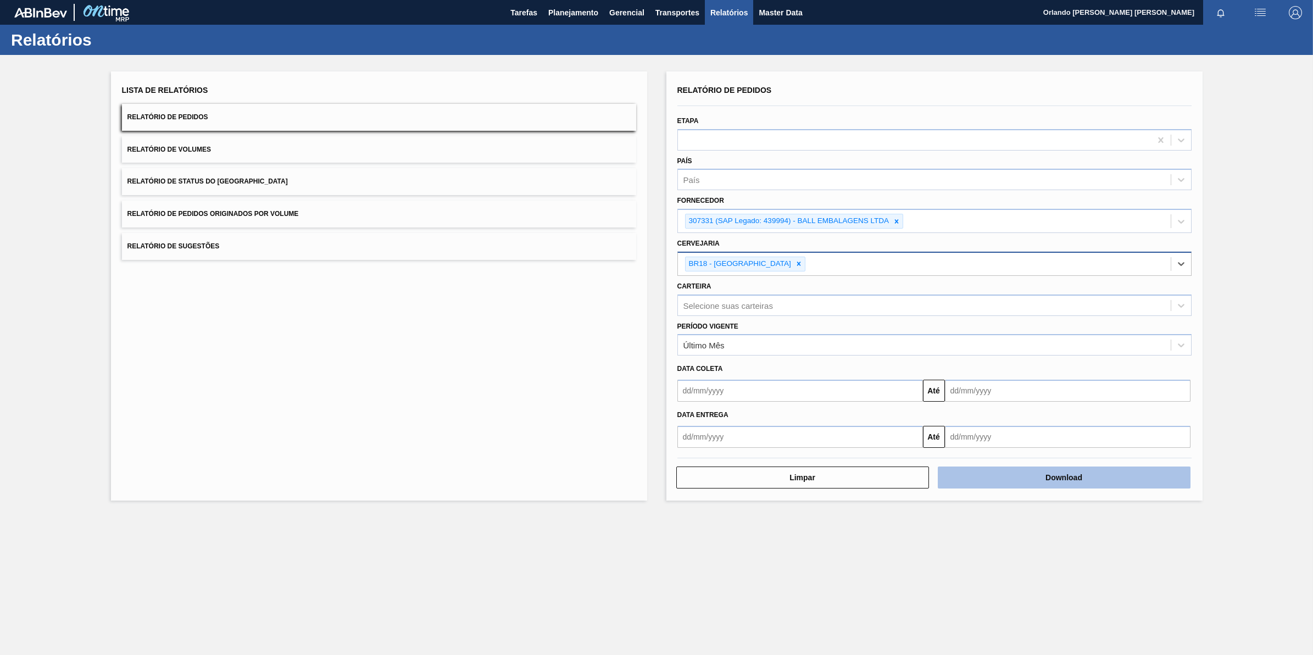
click at [990, 466] on button "Download" at bounding box center [1064, 477] width 253 height 22
